Goal: Information Seeking & Learning: Learn about a topic

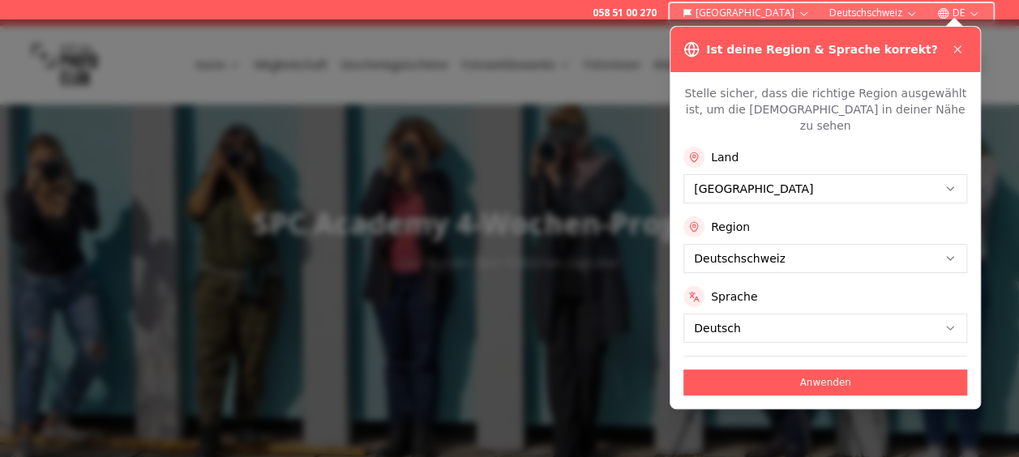
scroll to position [322, 0]
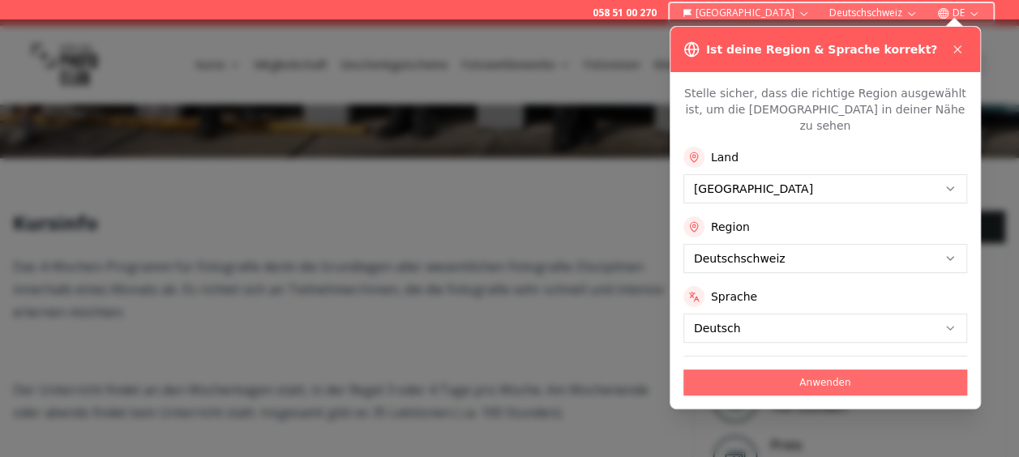
click at [834, 370] on button "Anwenden" at bounding box center [826, 383] width 284 height 26
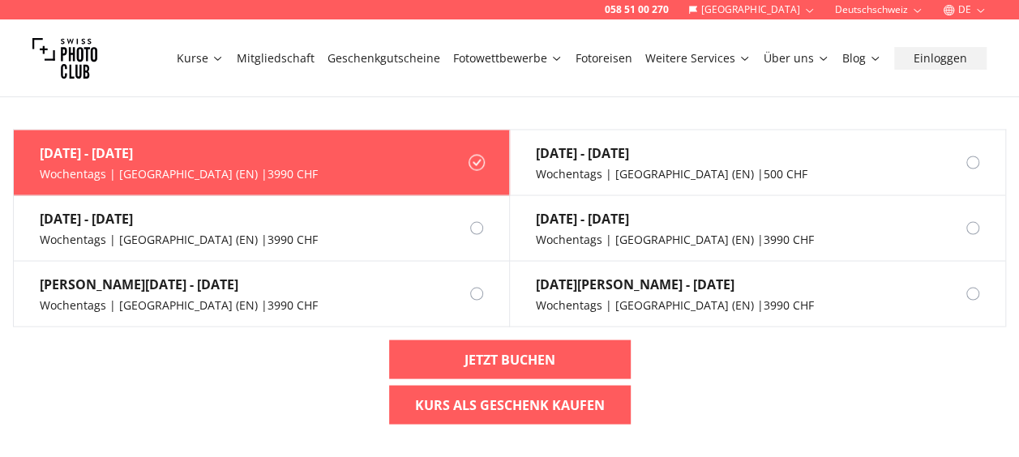
scroll to position [1140, 0]
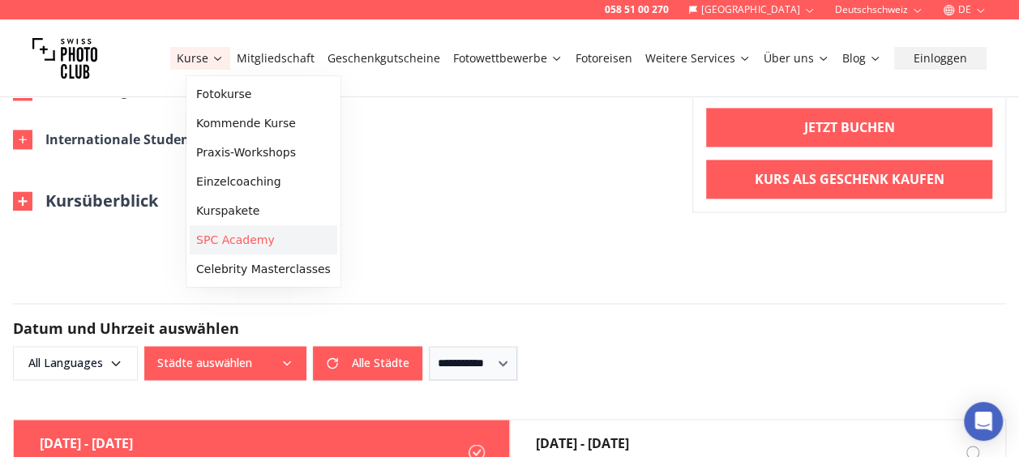
click at [225, 238] on link "SPC Academy" at bounding box center [264, 239] width 148 height 29
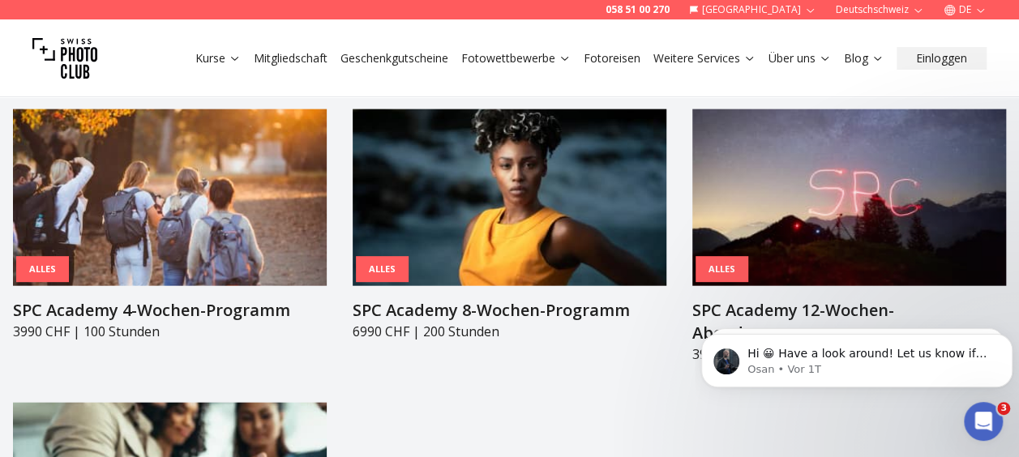
scroll to position [1752, 0]
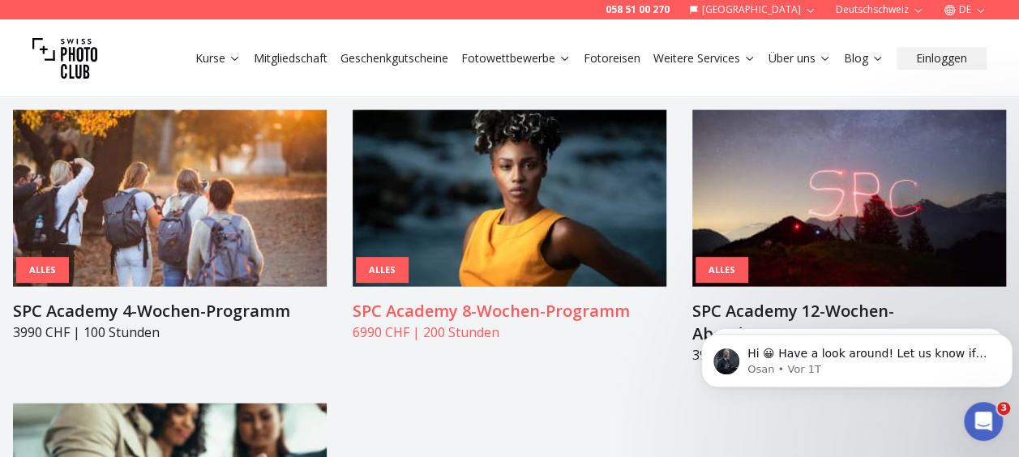
click at [484, 184] on img at bounding box center [510, 198] width 314 height 177
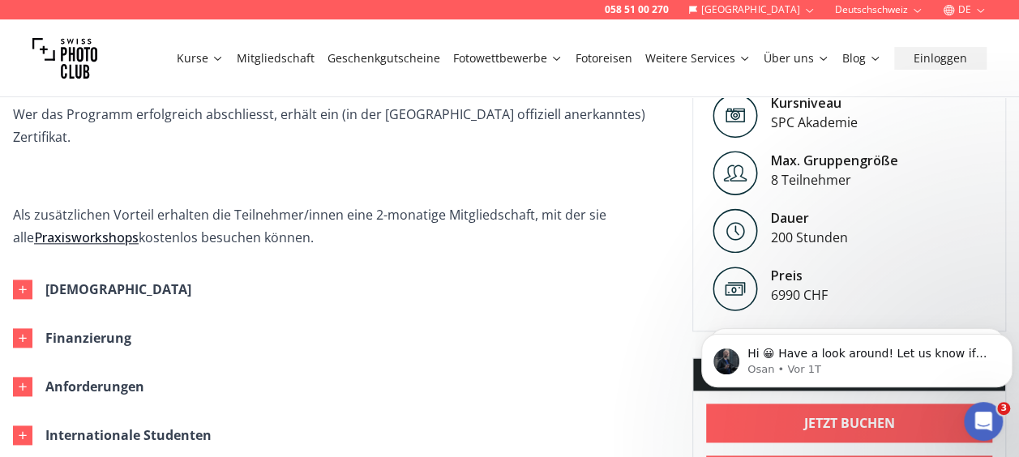
scroll to position [872, 0]
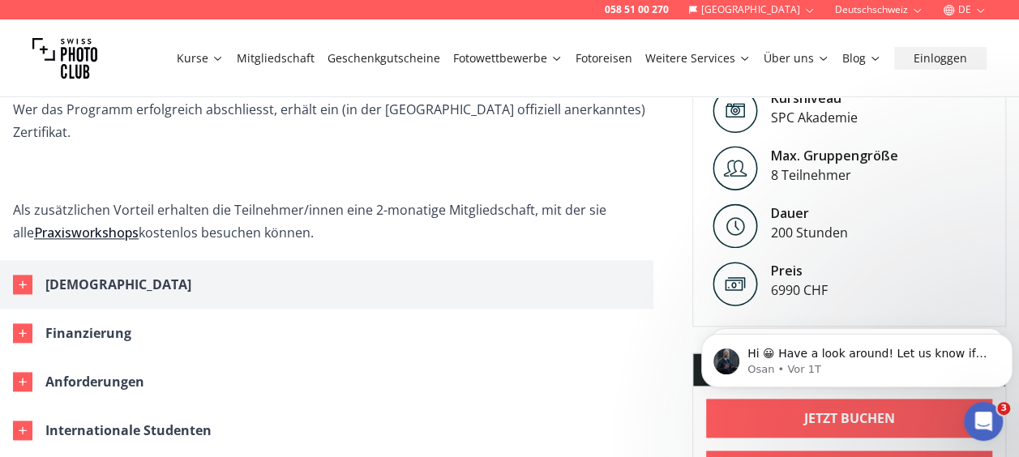
click at [31, 275] on div "button" at bounding box center [22, 284] width 19 height 19
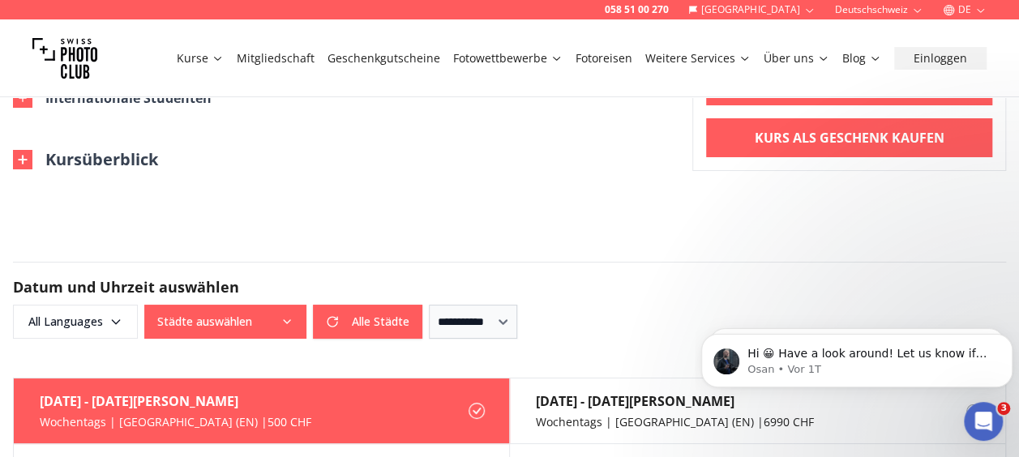
scroll to position [2900, 0]
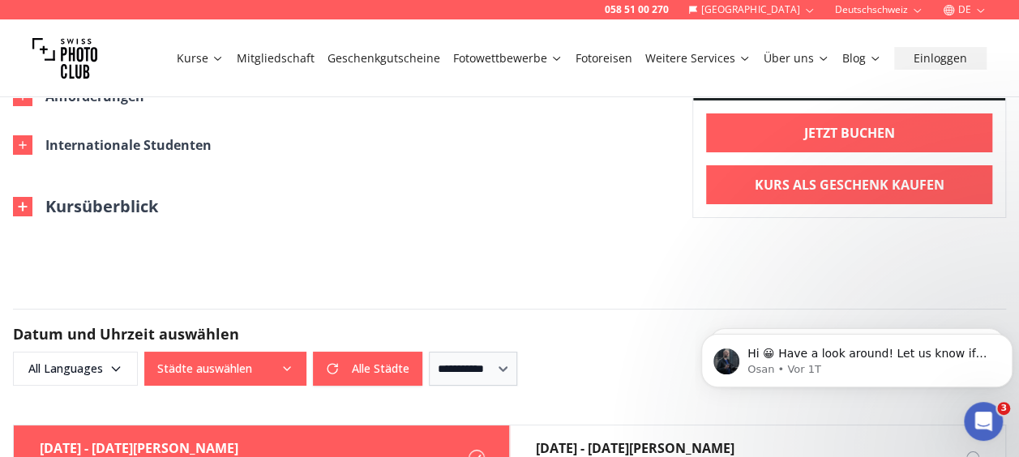
click at [29, 197] on img at bounding box center [22, 206] width 19 height 19
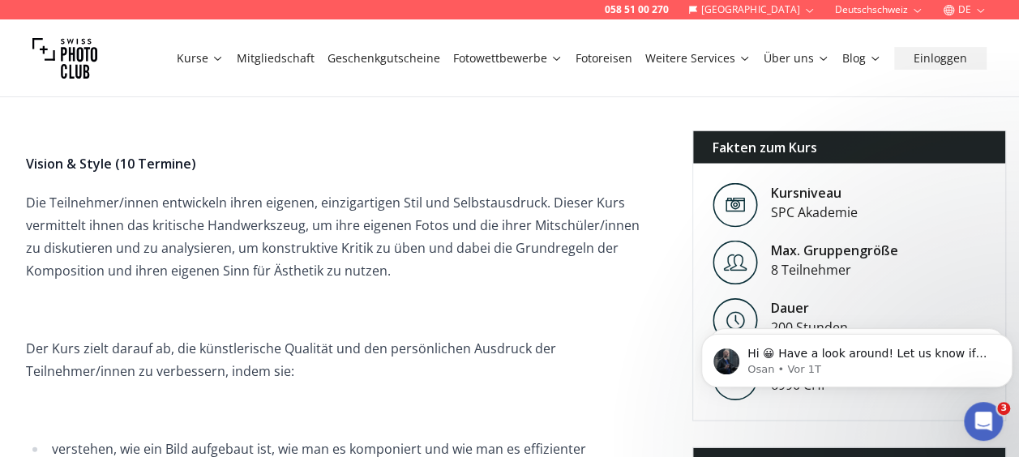
scroll to position [1303, 0]
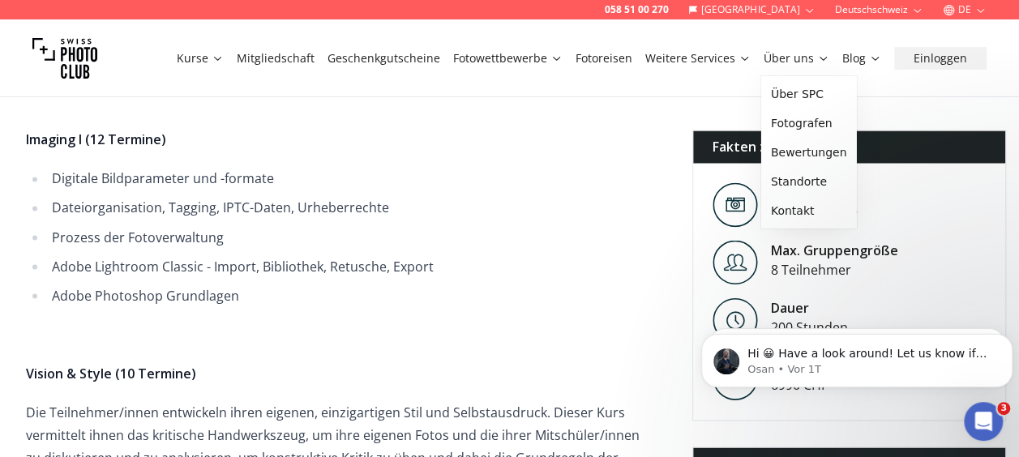
click at [814, 61] on link "Über uns" at bounding box center [797, 58] width 66 height 16
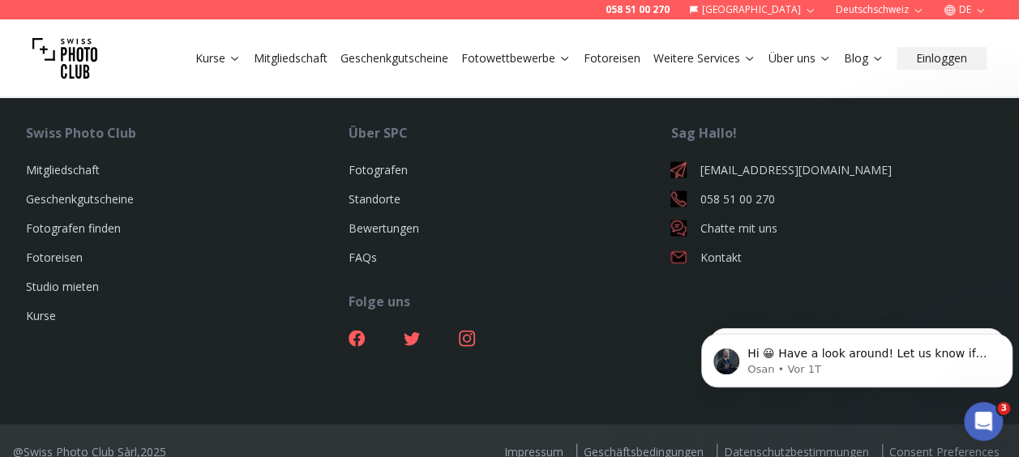
scroll to position [1584, 0]
click at [45, 220] on link "Fotografen finden" at bounding box center [73, 227] width 95 height 15
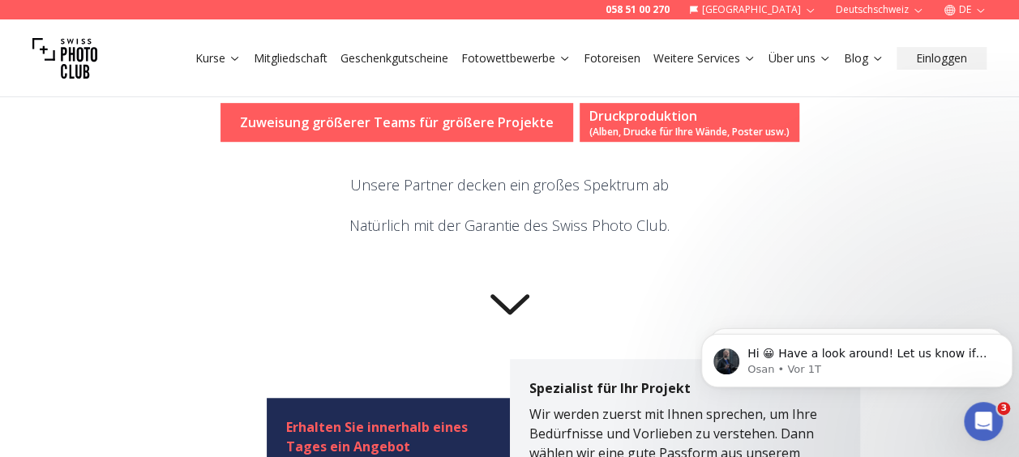
scroll to position [441, 0]
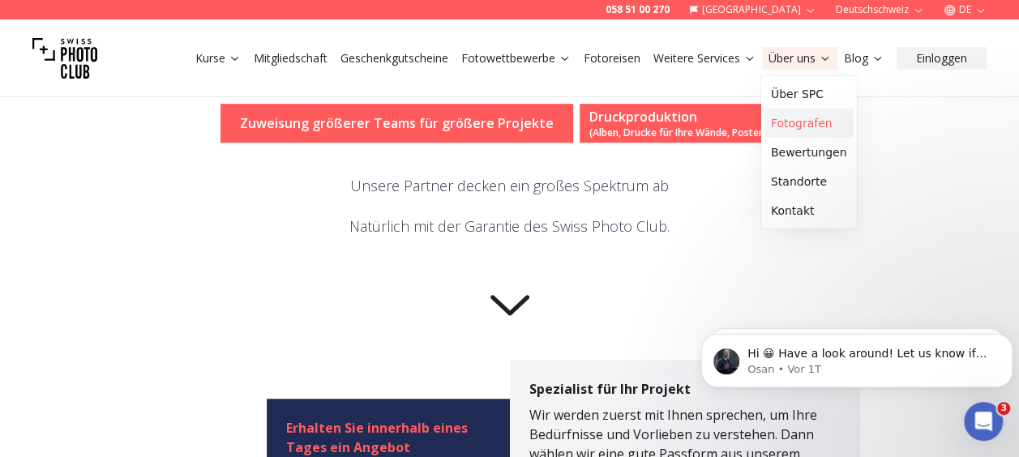
click at [801, 127] on link "Fotografen" at bounding box center [809, 123] width 89 height 29
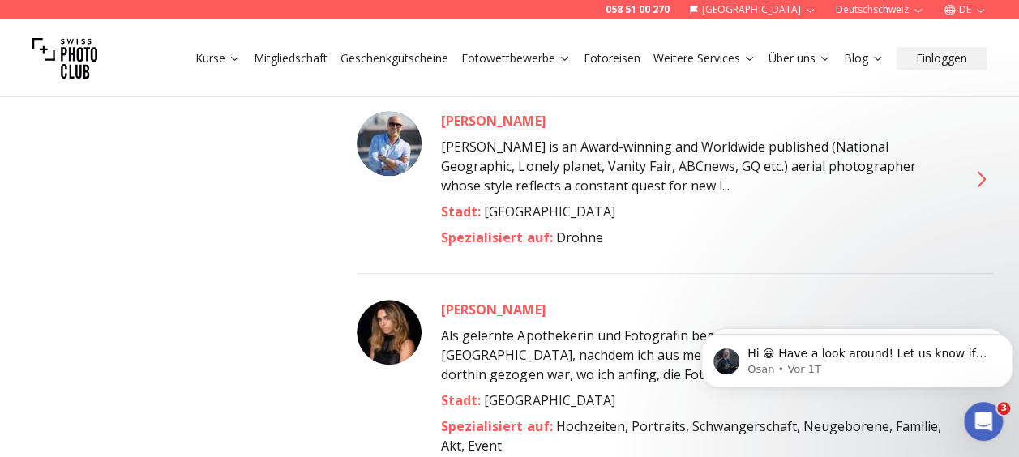
scroll to position [6797, 0]
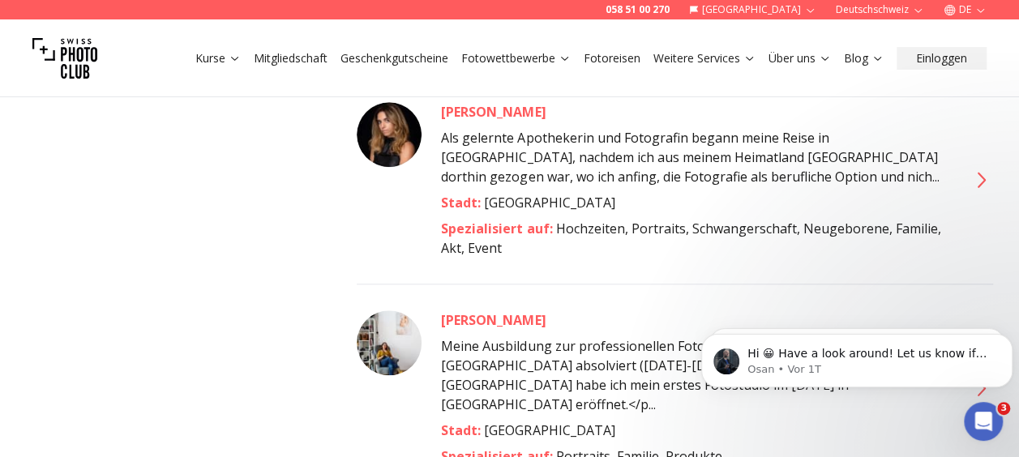
click at [402, 284] on div "[PERSON_NAME] Meine Ausbildung zur professionellen Fotografin habe ich in [GEOG…" at bounding box center [675, 375] width 637 height 182
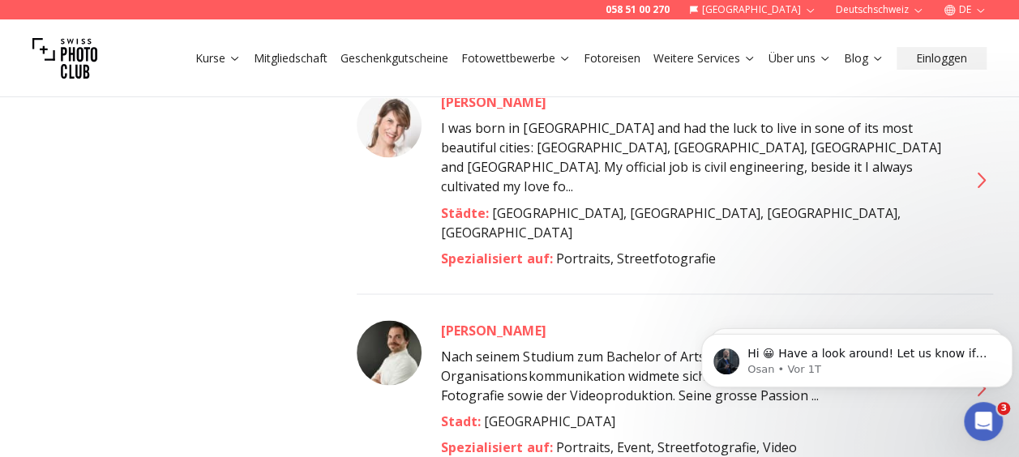
scroll to position [7461, 0]
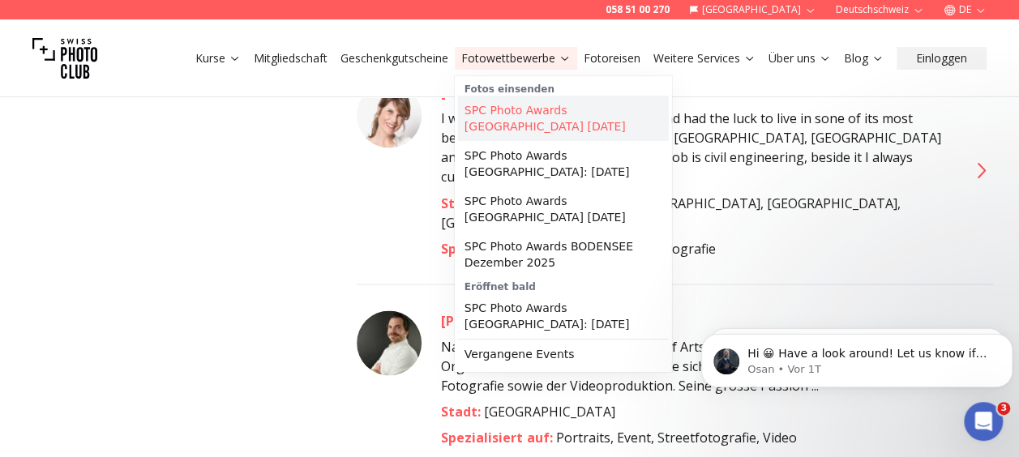
click at [536, 107] on link "SPC Photo Awards [GEOGRAPHIC_DATA] [DATE]" at bounding box center [563, 118] width 211 height 45
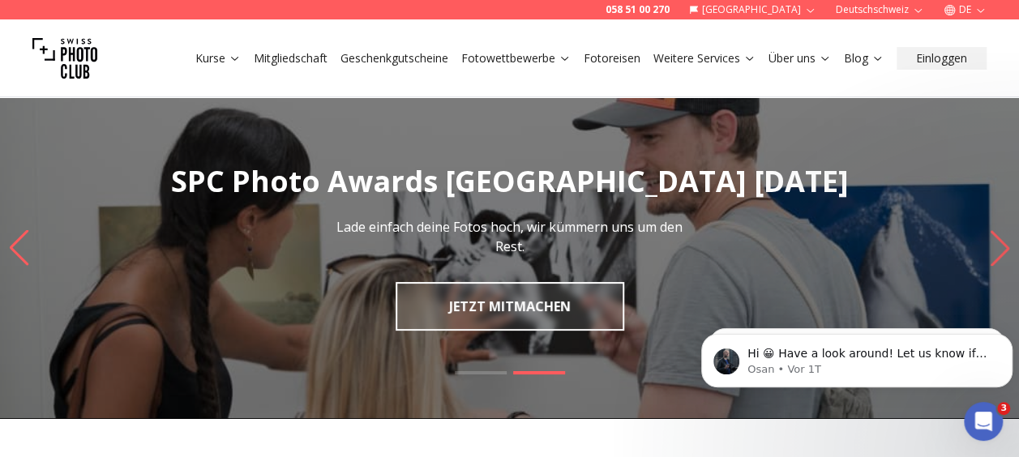
click at [314, 60] on link "Mitgliedschaft" at bounding box center [291, 58] width 74 height 16
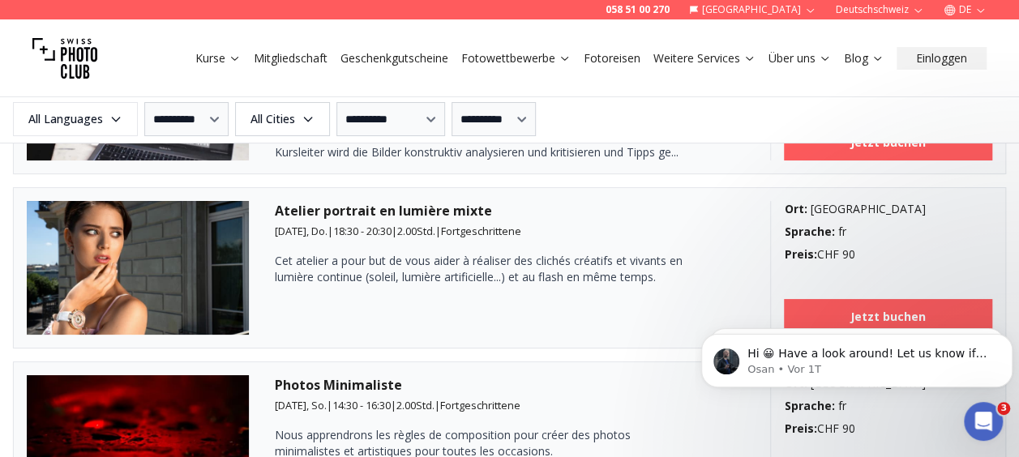
scroll to position [2801, 0]
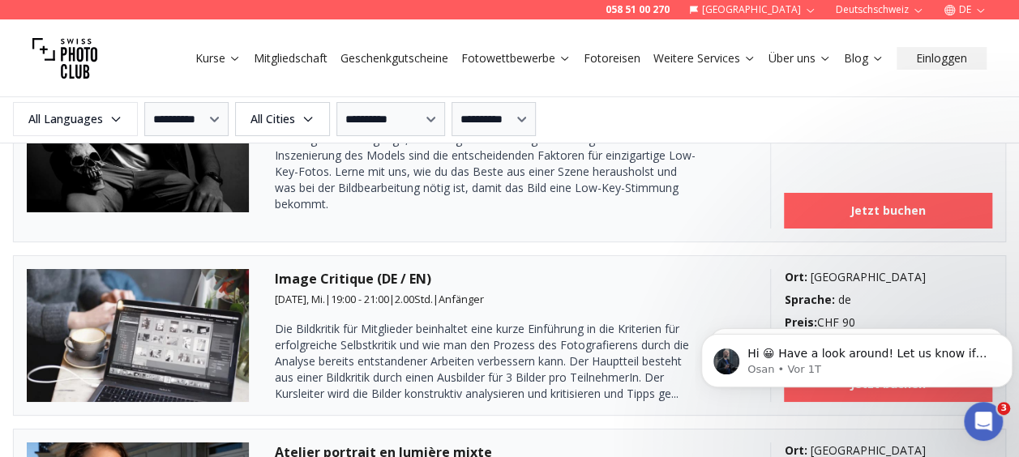
click at [210, 60] on link "Kurse" at bounding box center [217, 58] width 45 height 16
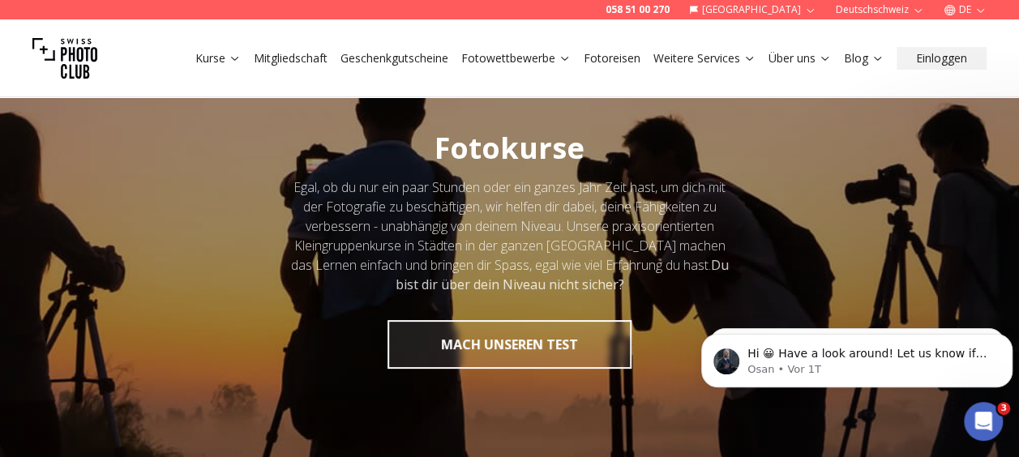
scroll to position [50, 0]
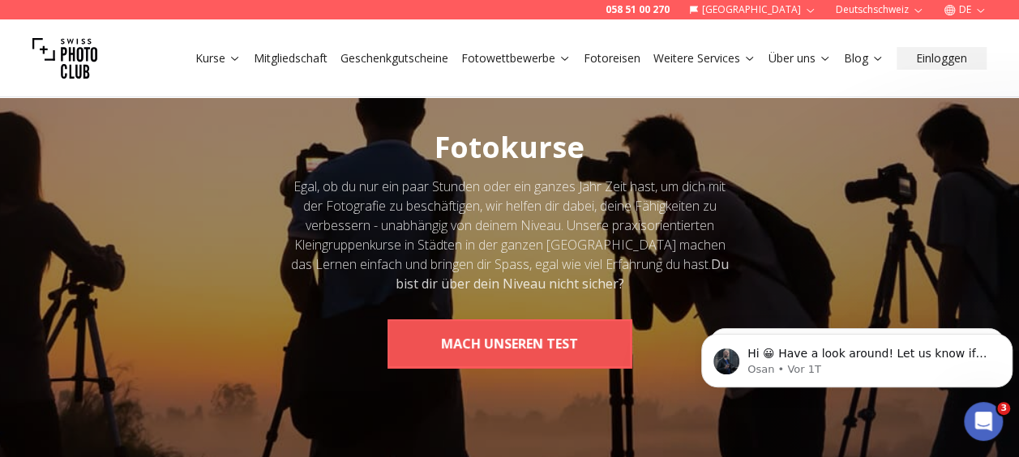
click at [450, 336] on button "MACH UNSEREN TEST" at bounding box center [510, 344] width 244 height 49
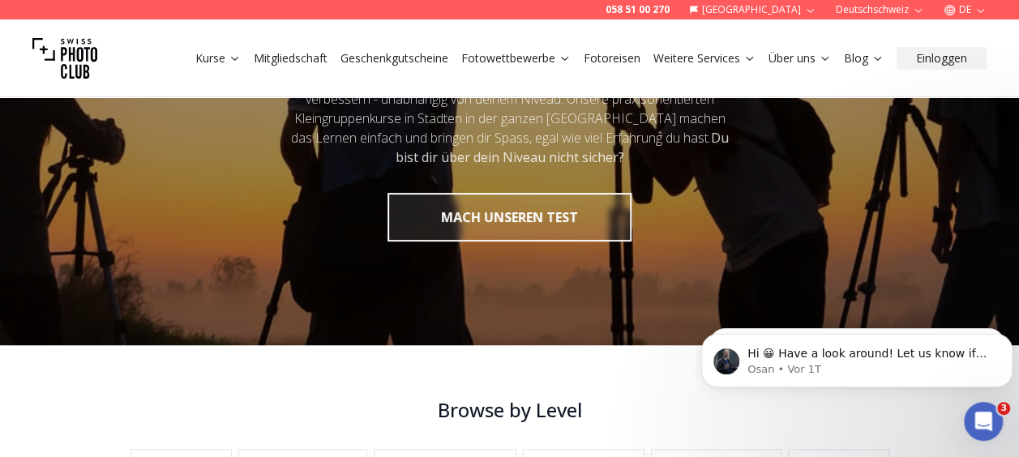
scroll to position [648, 0]
